Goal: Information Seeking & Learning: Learn about a topic

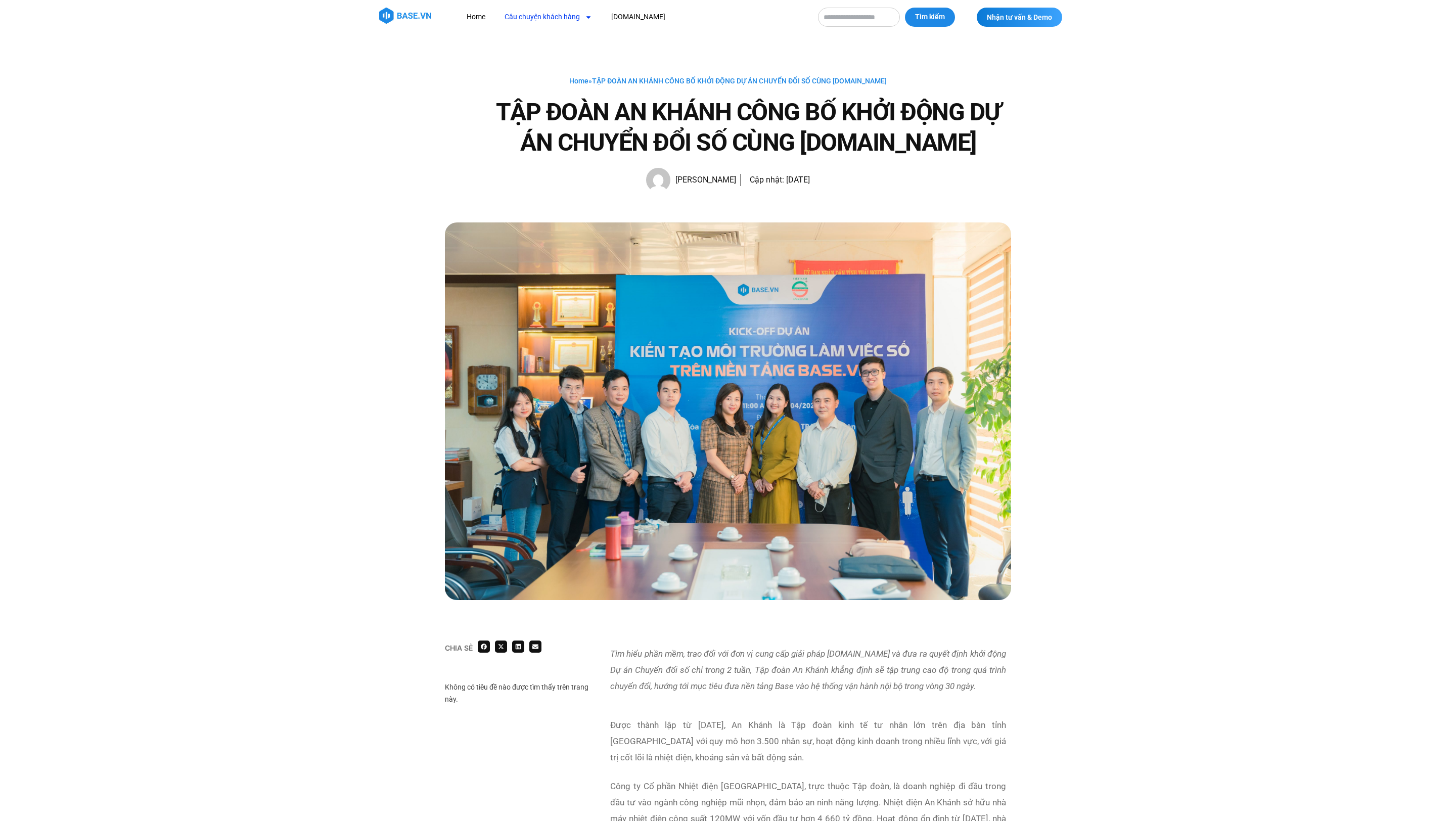
click at [521, 14] on link "Câu chuyện khách hàng" at bounding box center [548, 17] width 103 height 19
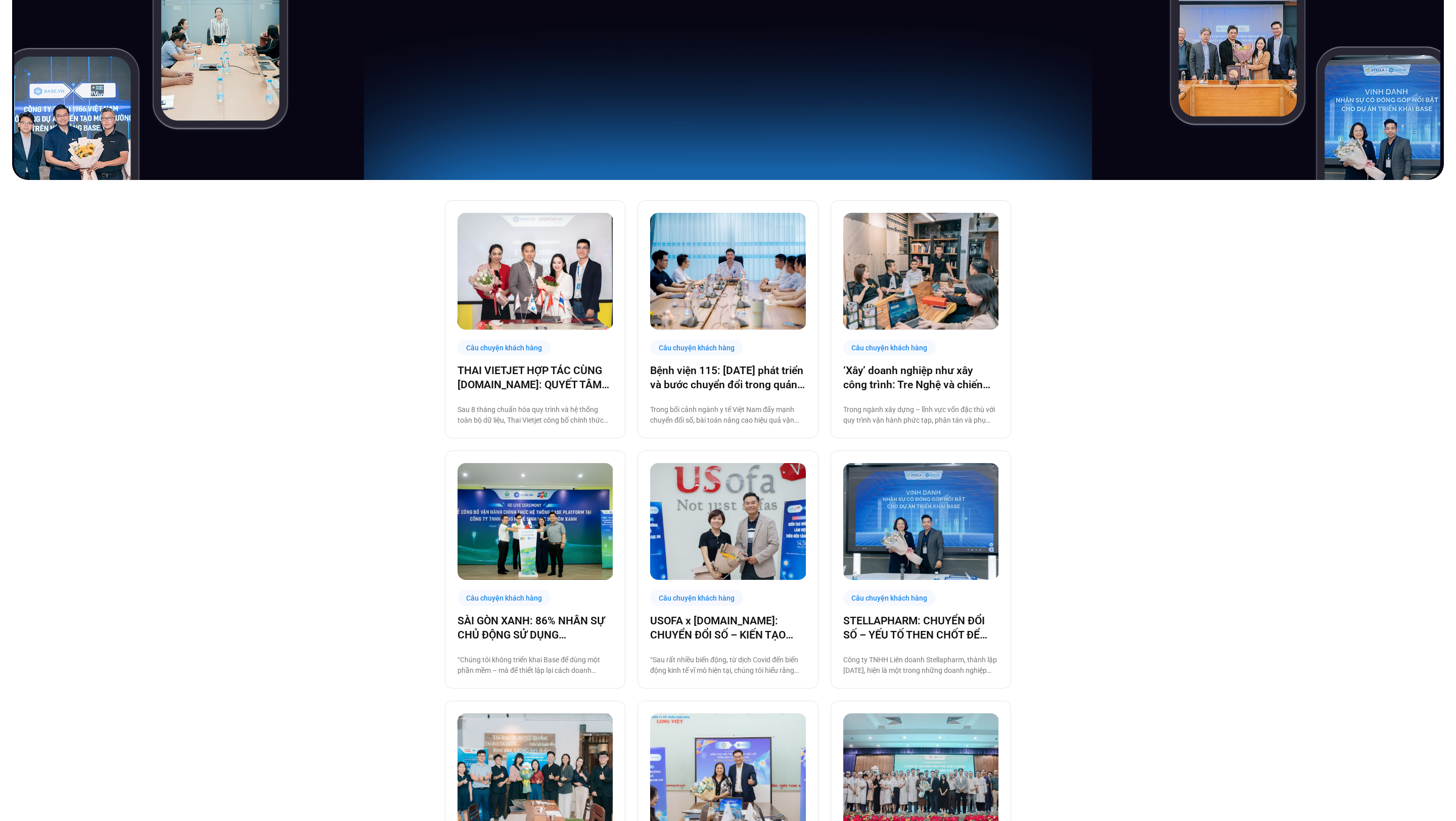
scroll to position [303, 0]
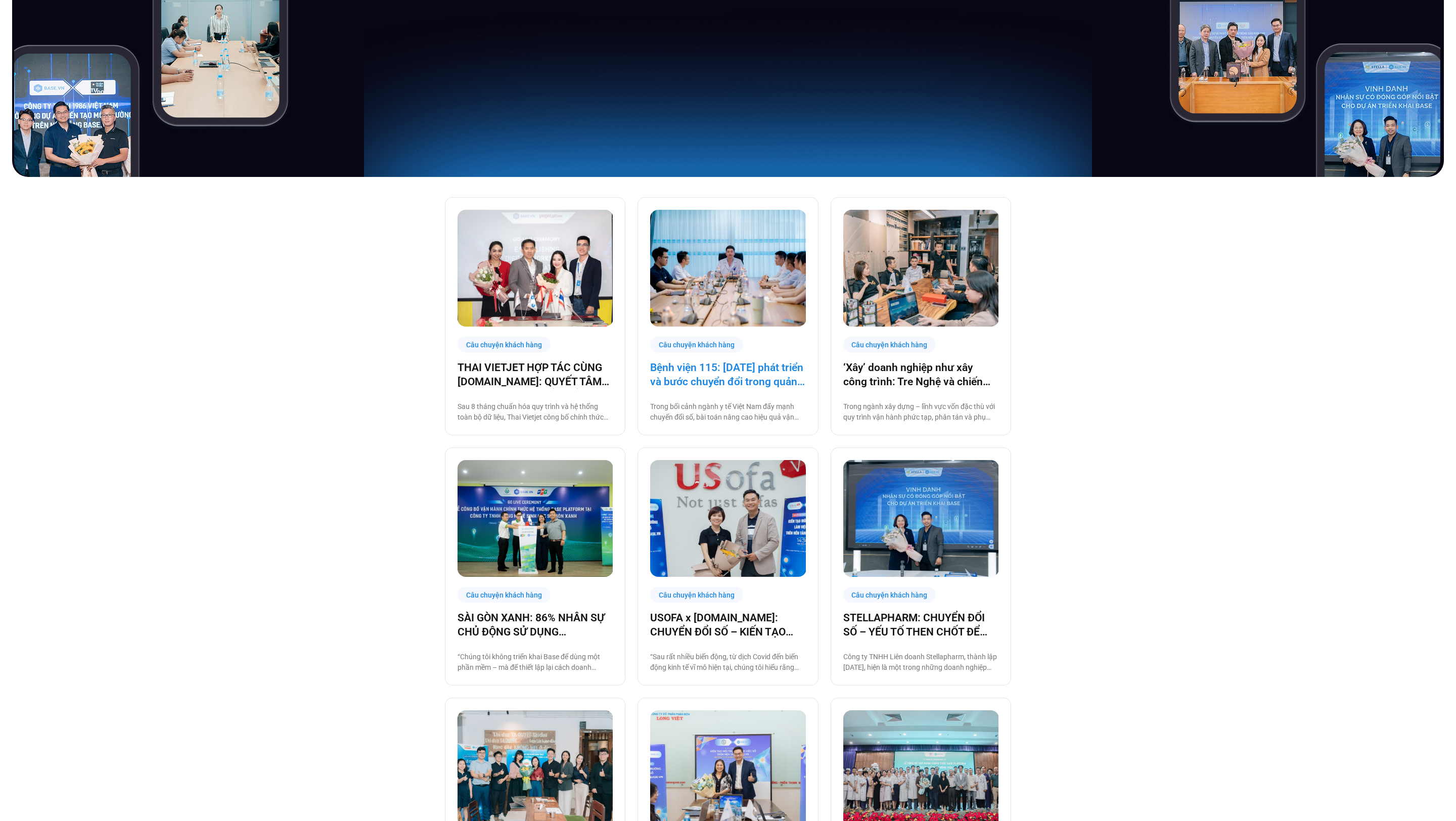
click at [740, 383] on link "Bệnh viện 115: [DATE] phát triển và bước chuyển đổi trong quản trị bệnh viện tư…" at bounding box center [728, 375] width 155 height 28
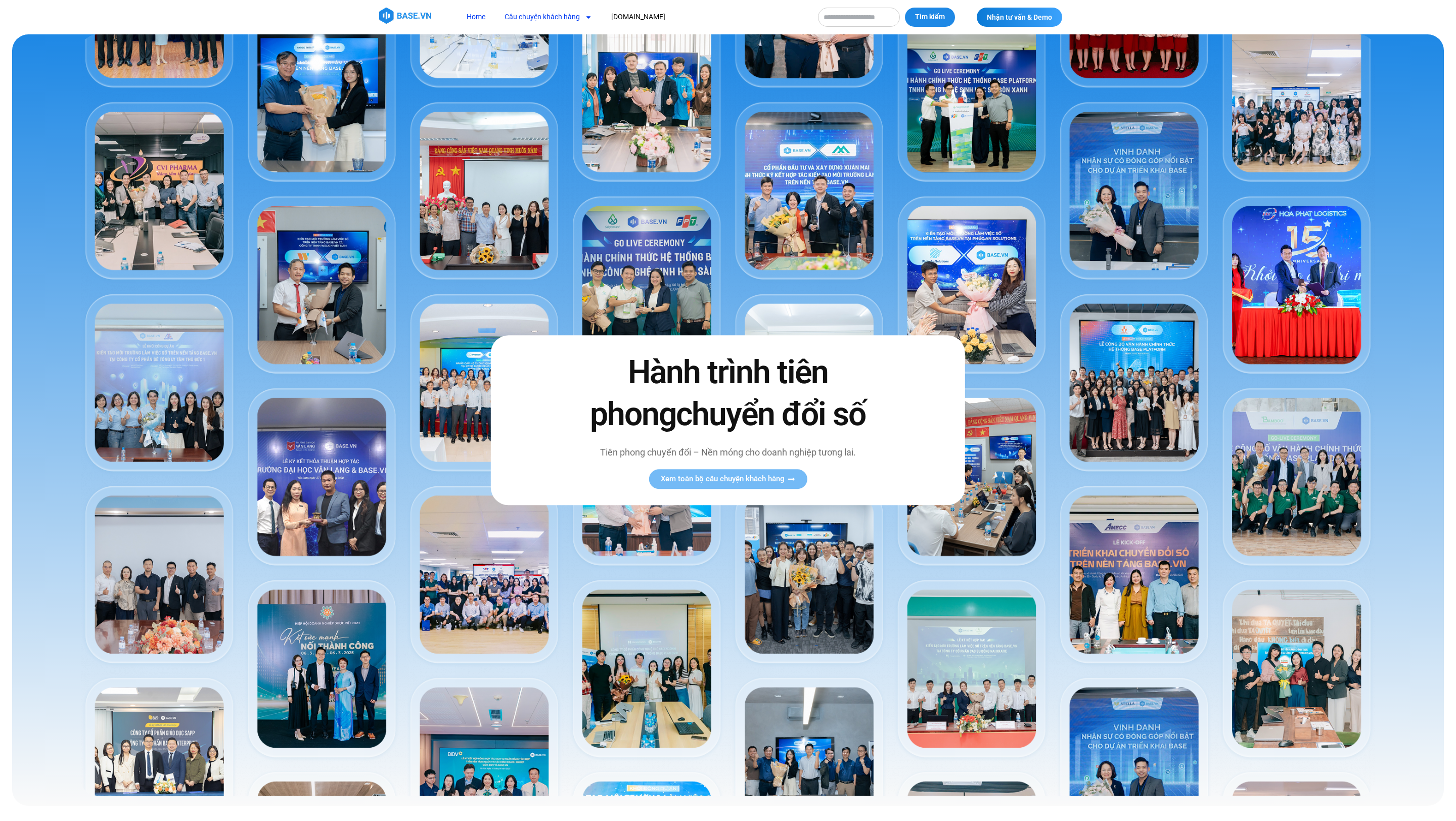
click at [522, 21] on link "Câu chuyện khách hàng" at bounding box center [548, 17] width 103 height 19
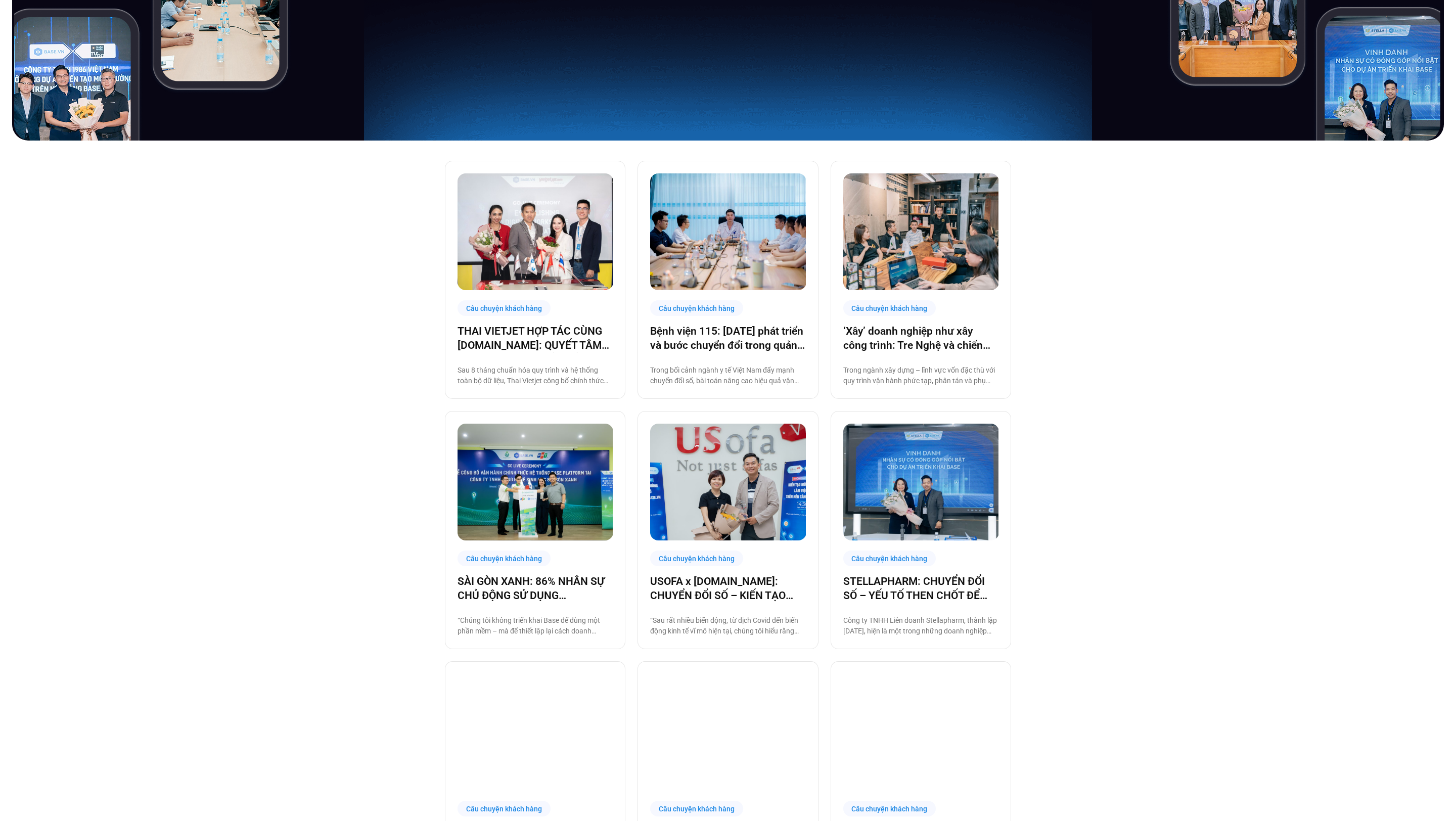
scroll to position [343, 0]
